Goal: Task Accomplishment & Management: Complete application form

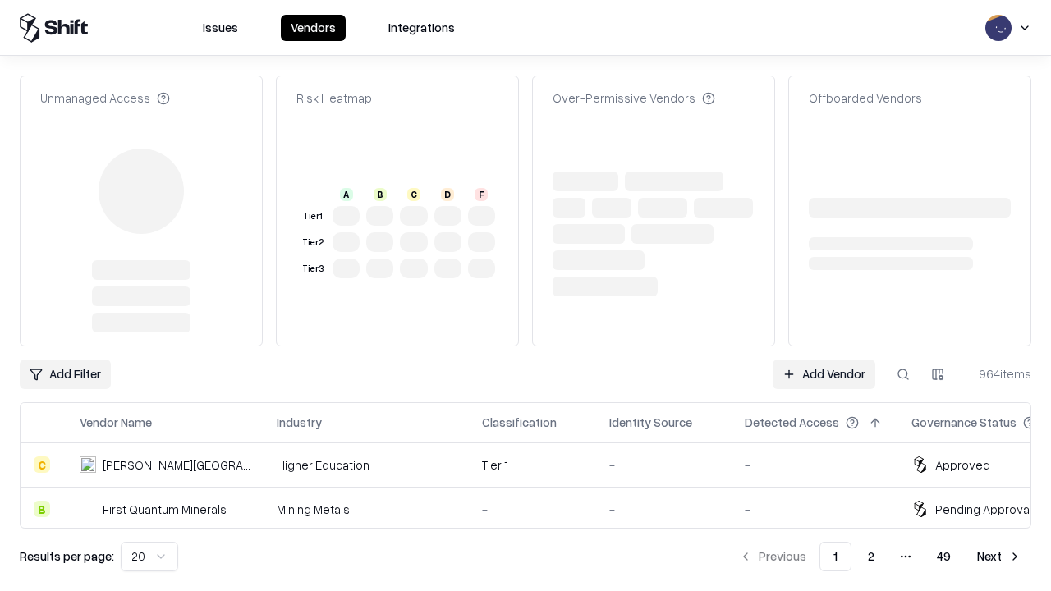
click at [824, 360] on link "Add Vendor" at bounding box center [824, 375] width 103 height 30
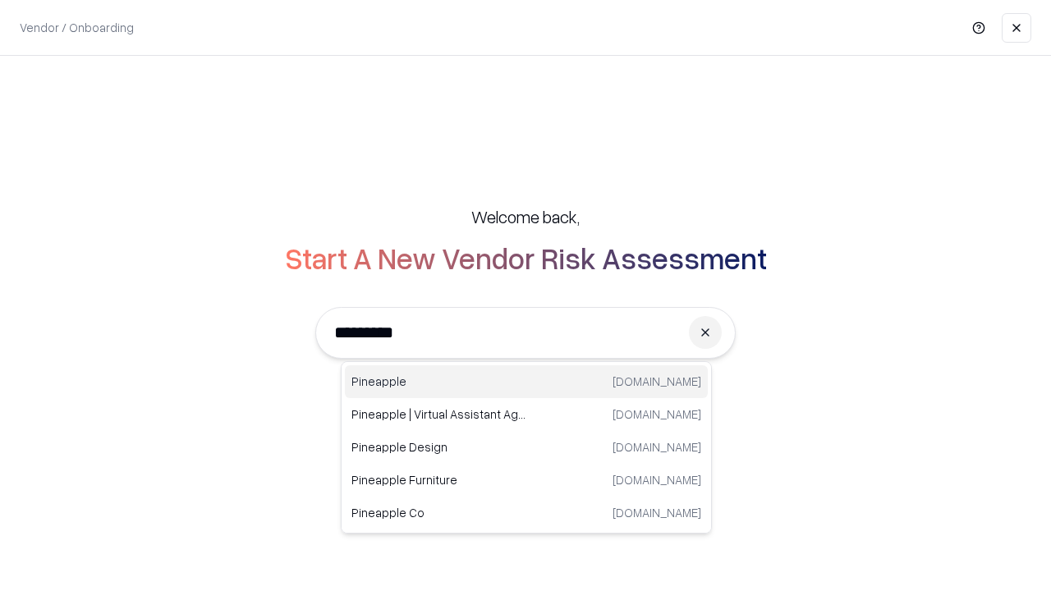
click at [526, 382] on div "Pineapple [DOMAIN_NAME]" at bounding box center [526, 381] width 363 height 33
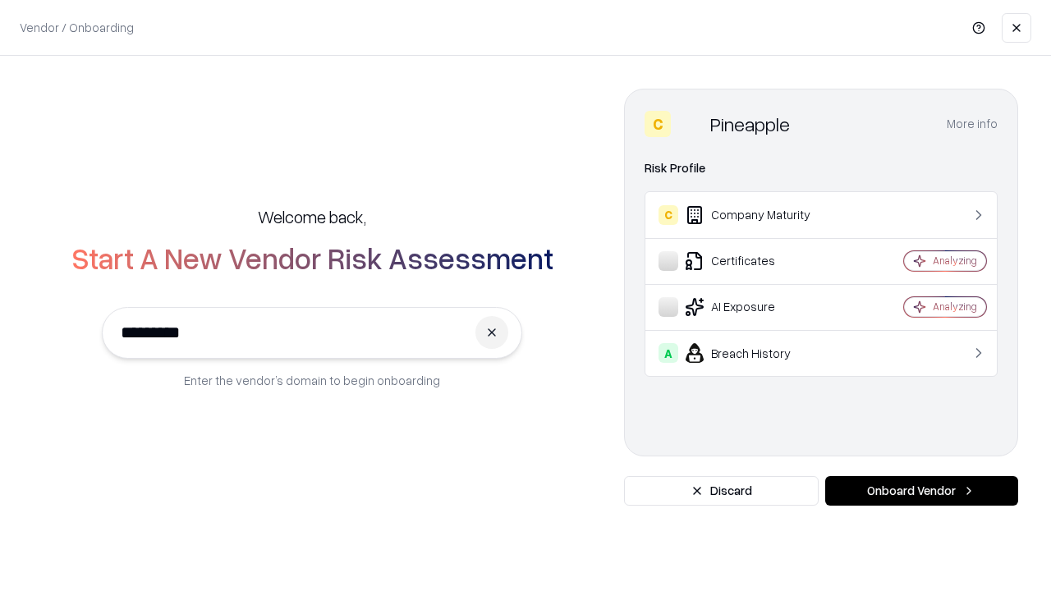
type input "*********"
click at [921, 491] on button "Onboard Vendor" at bounding box center [921, 491] width 193 height 30
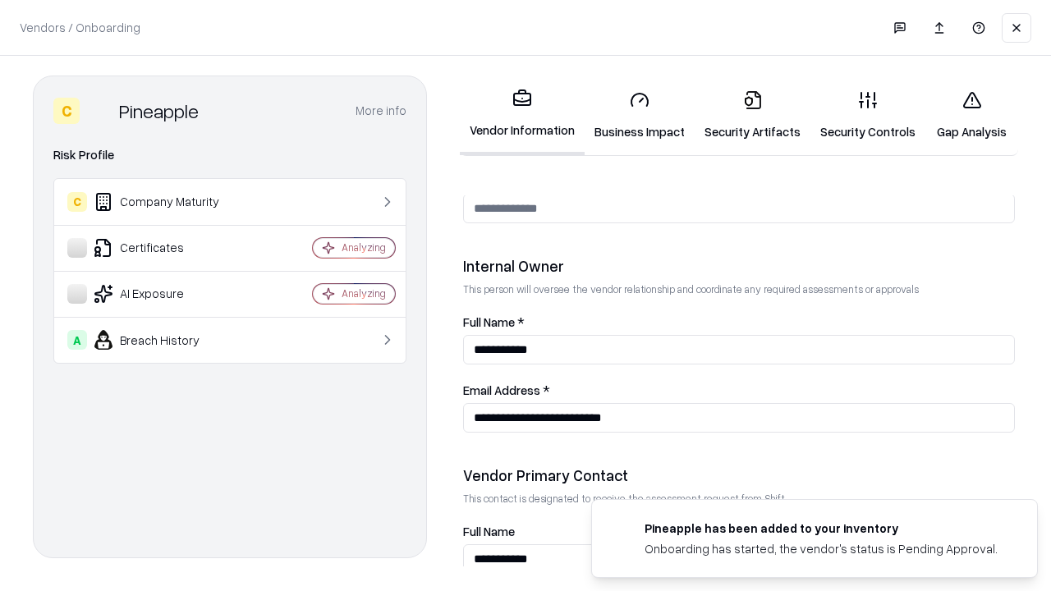
scroll to position [851, 0]
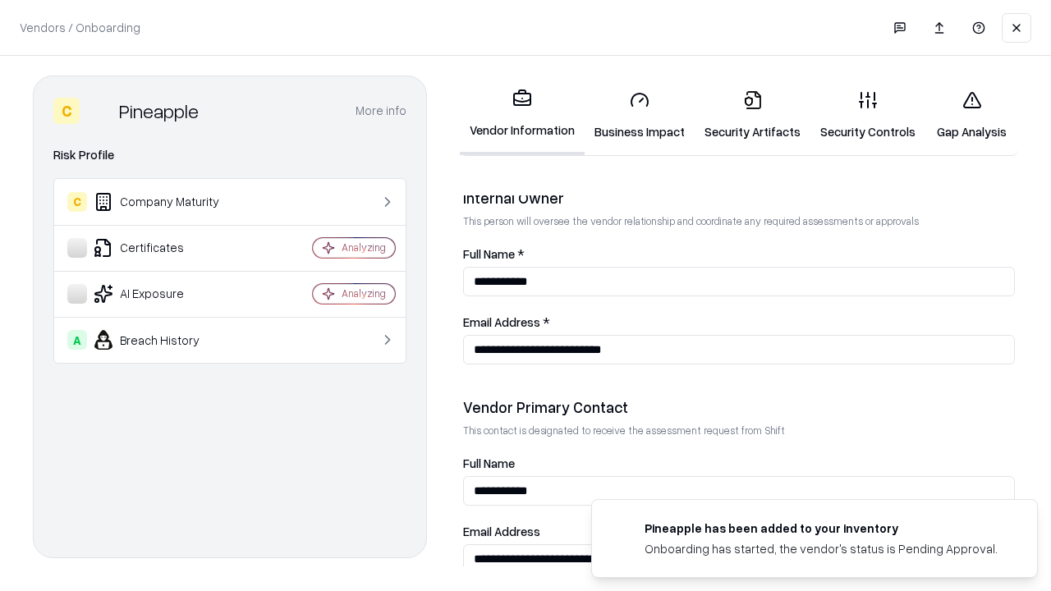
click at [752, 115] on link "Security Artifacts" at bounding box center [753, 115] width 116 height 76
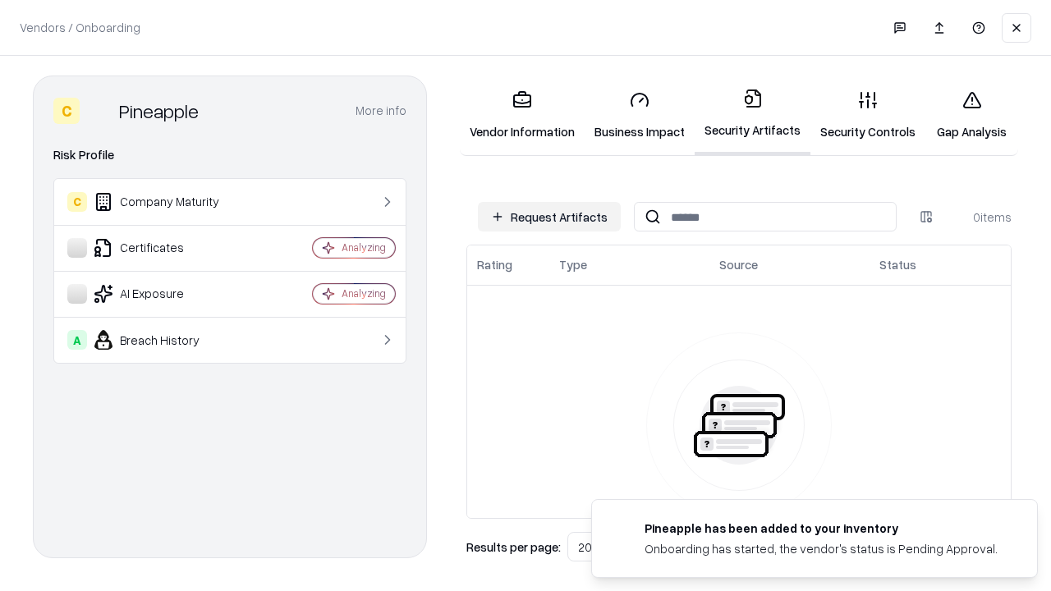
click at [549, 217] on button "Request Artifacts" at bounding box center [549, 217] width 143 height 30
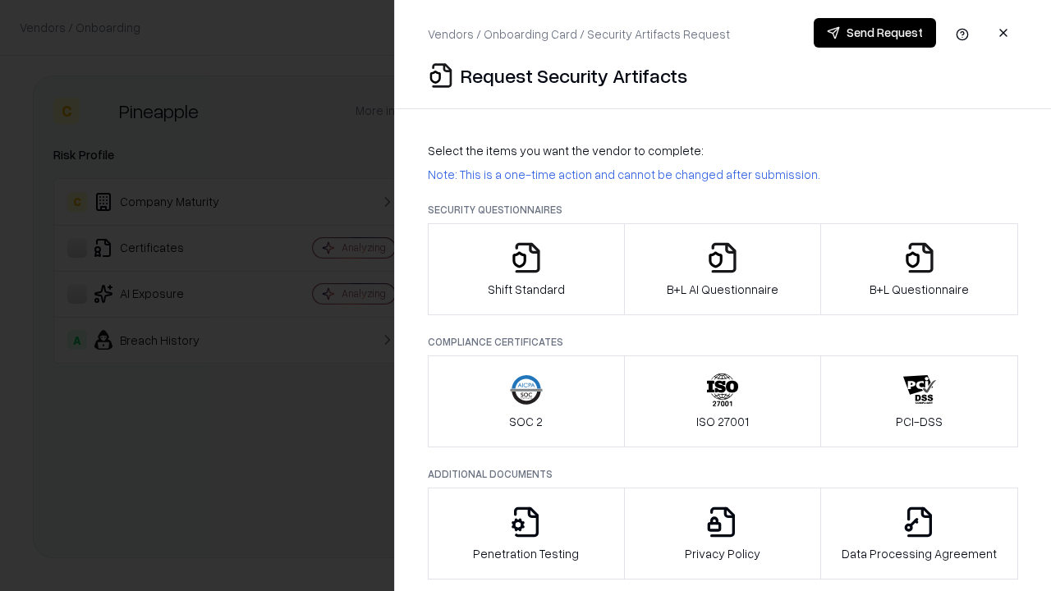
click at [919, 269] on icon "button" at bounding box center [919, 257] width 33 height 33
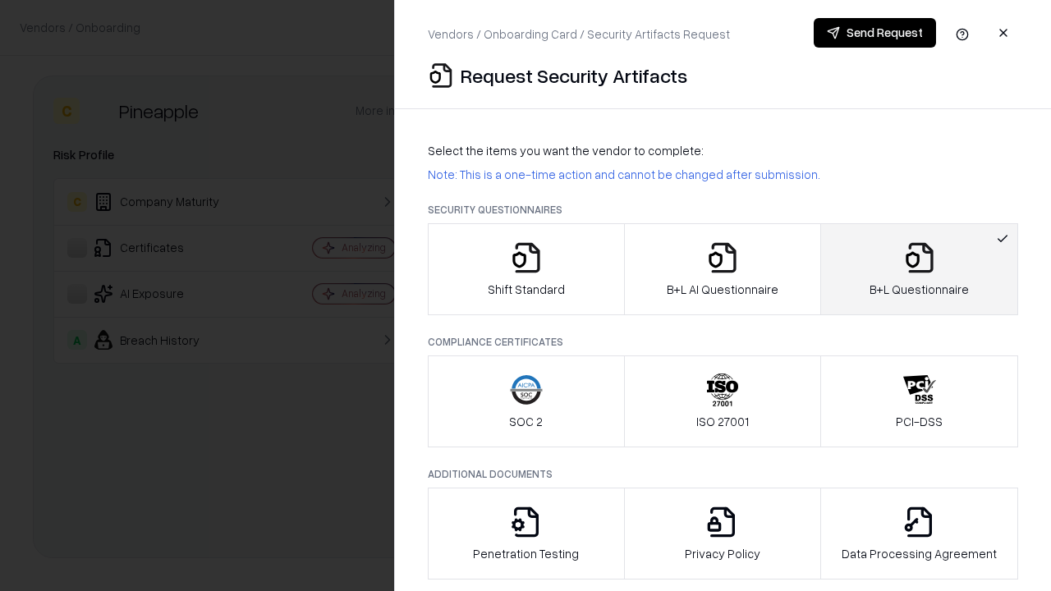
click at [722, 269] on icon "button" at bounding box center [722, 257] width 33 height 33
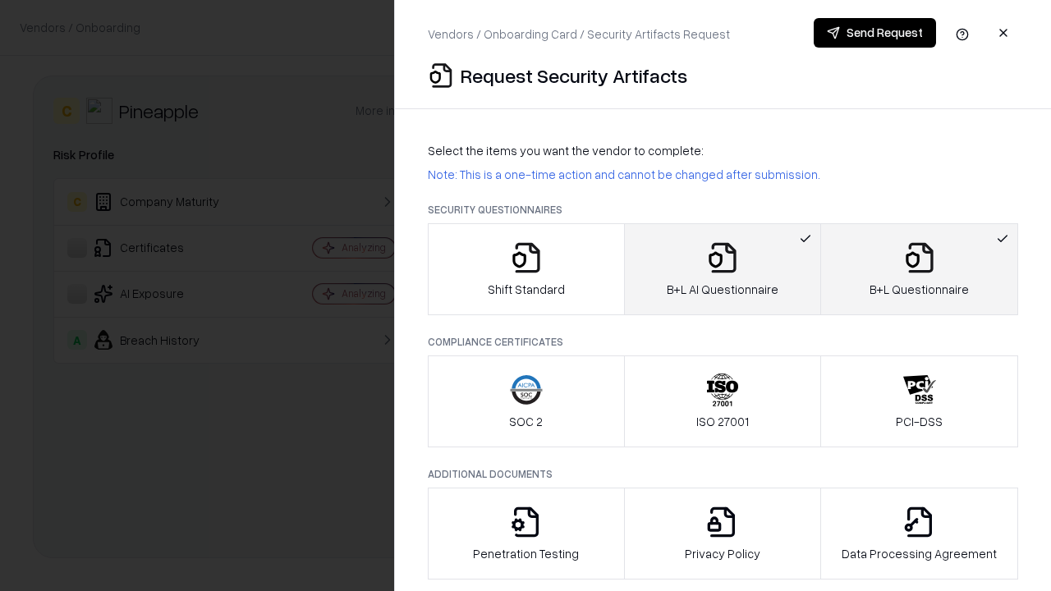
click at [875, 33] on button "Send Request" at bounding box center [875, 33] width 122 height 30
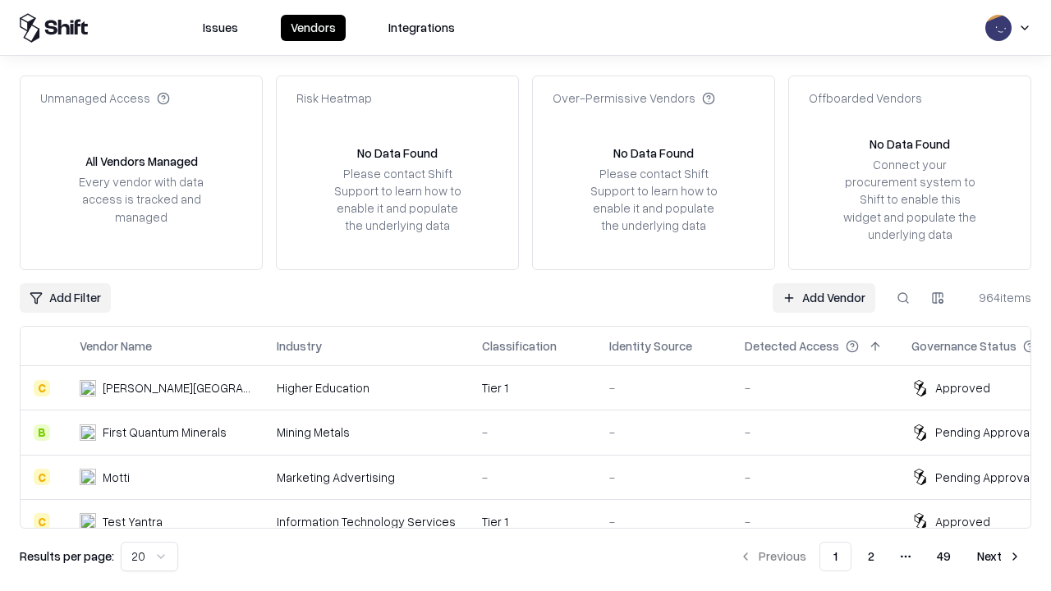
click at [824, 297] on link "Add Vendor" at bounding box center [824, 298] width 103 height 30
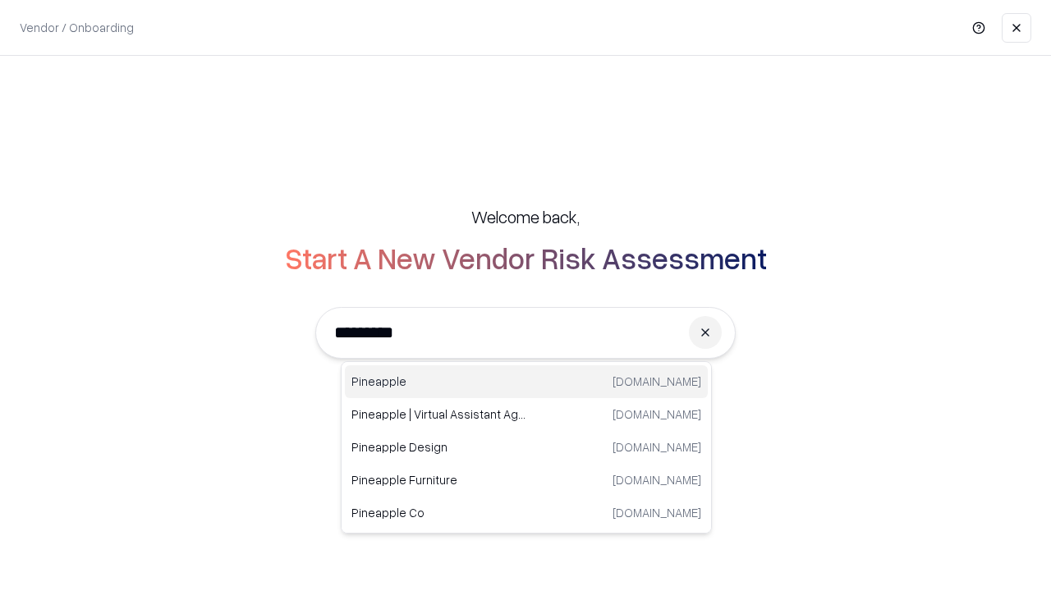
click at [526, 382] on div "Pineapple [DOMAIN_NAME]" at bounding box center [526, 381] width 363 height 33
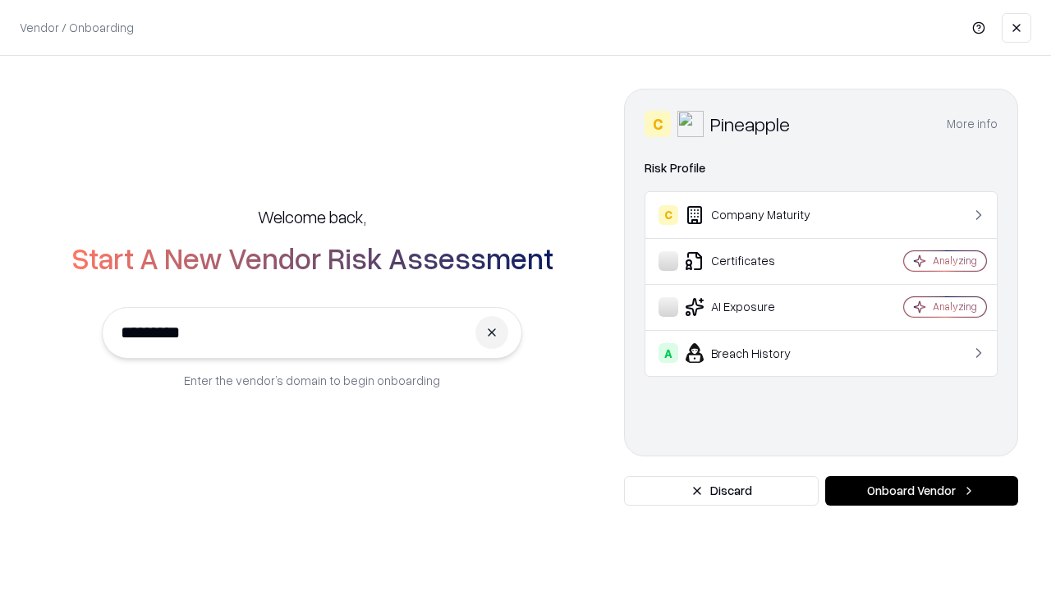
type input "*********"
click at [921, 491] on button "Onboard Vendor" at bounding box center [921, 491] width 193 height 30
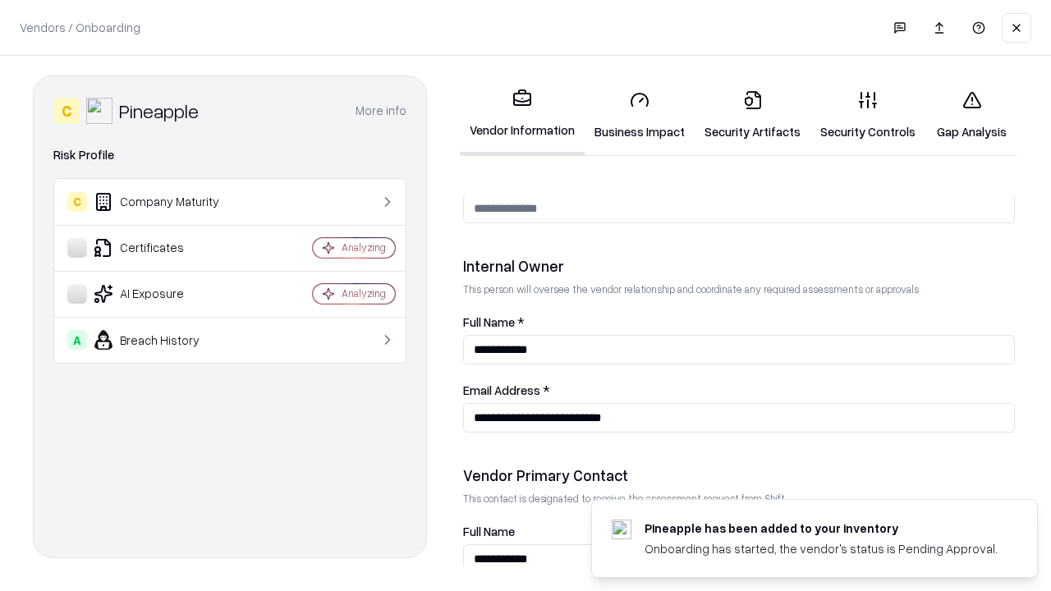
scroll to position [851, 0]
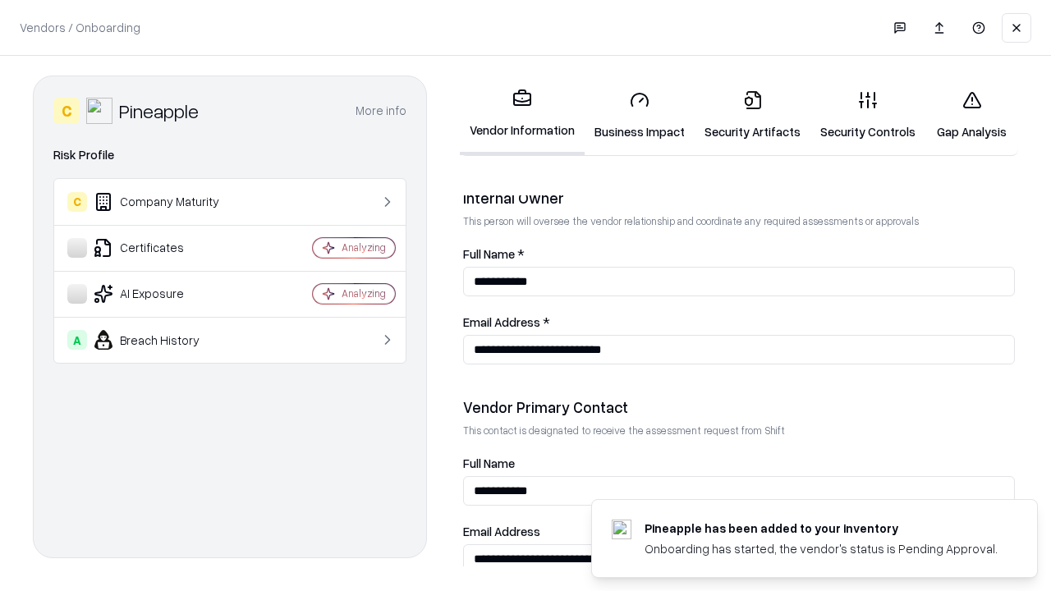
click at [972, 115] on link "Gap Analysis" at bounding box center [972, 115] width 93 height 76
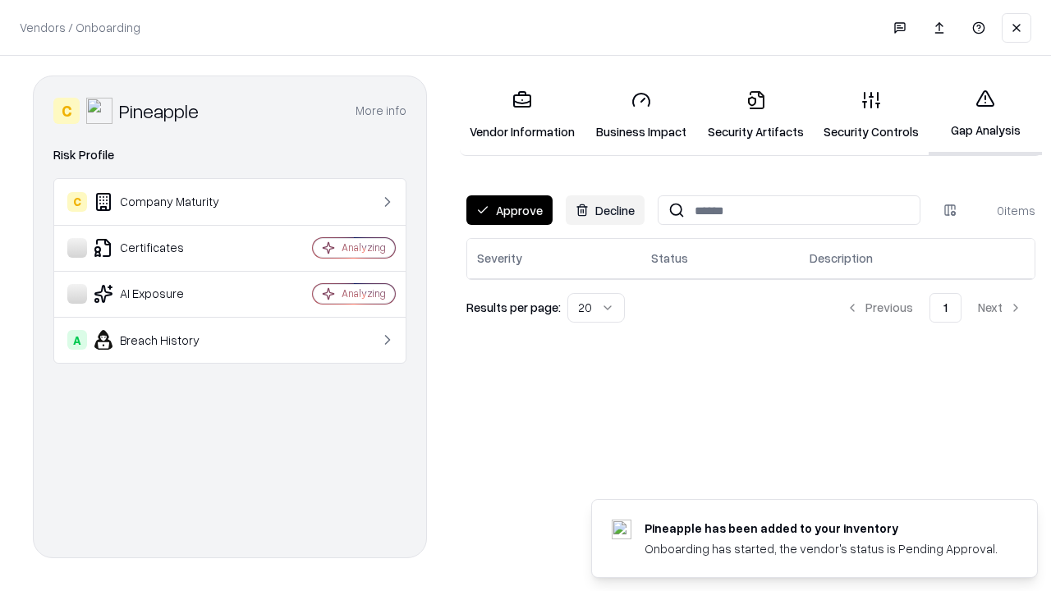
click at [509, 210] on button "Approve" at bounding box center [509, 210] width 86 height 30
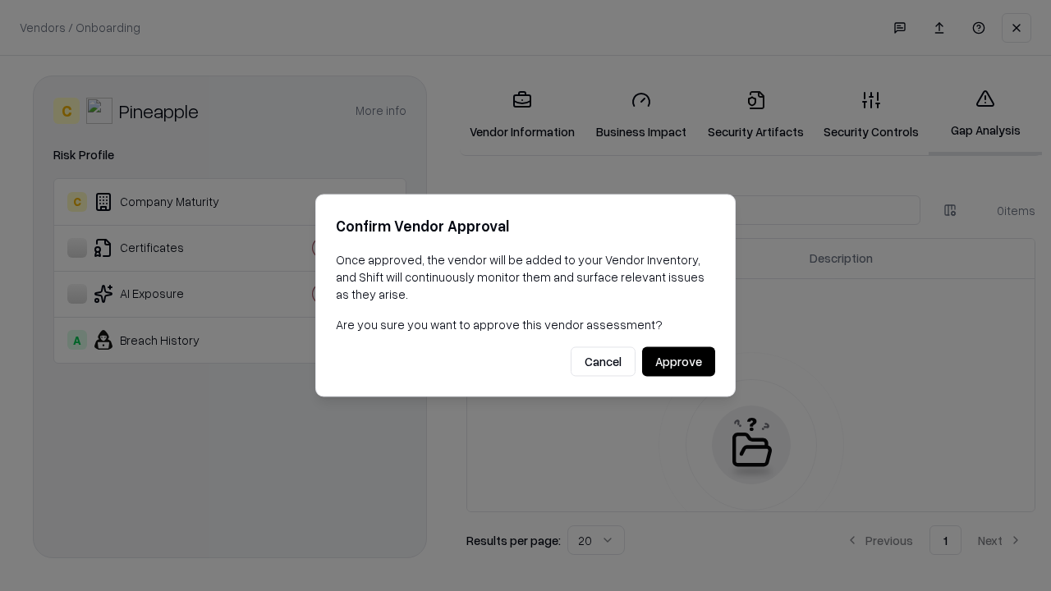
click at [678, 361] on button "Approve" at bounding box center [678, 362] width 73 height 30
